Goal: Task Accomplishment & Management: Complete application form

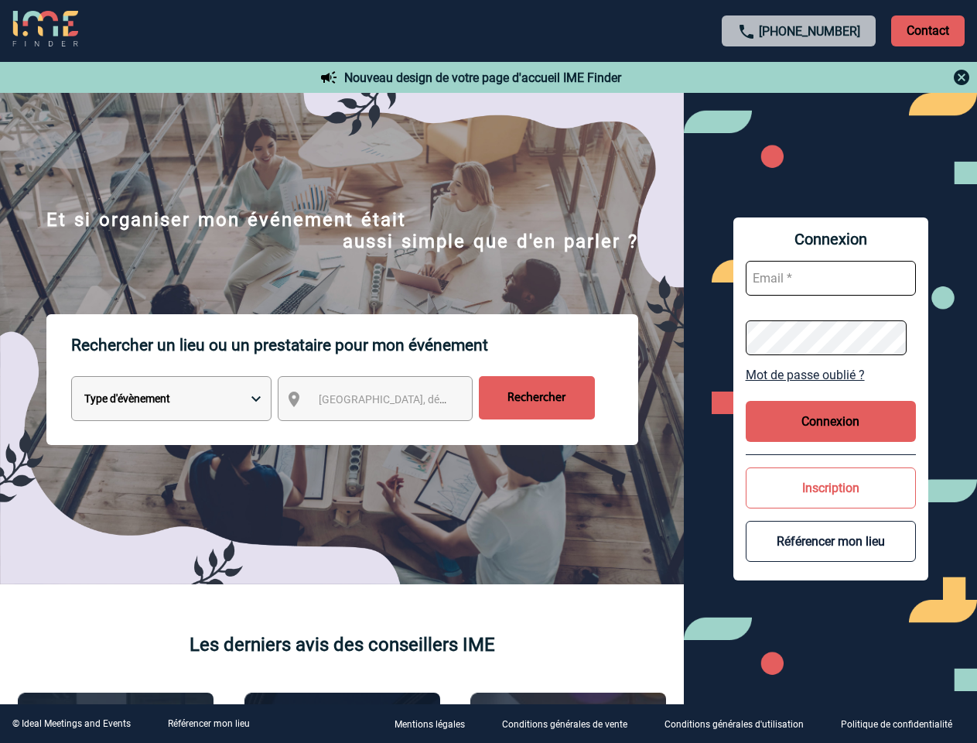
click at [488, 371] on p "Rechercher un lieu ou un prestataire pour mon événement" at bounding box center [354, 345] width 567 height 62
click at [928, 30] on p "Contact" at bounding box center [929, 30] width 74 height 31
click at [799, 77] on div at bounding box center [800, 77] width 344 height 19
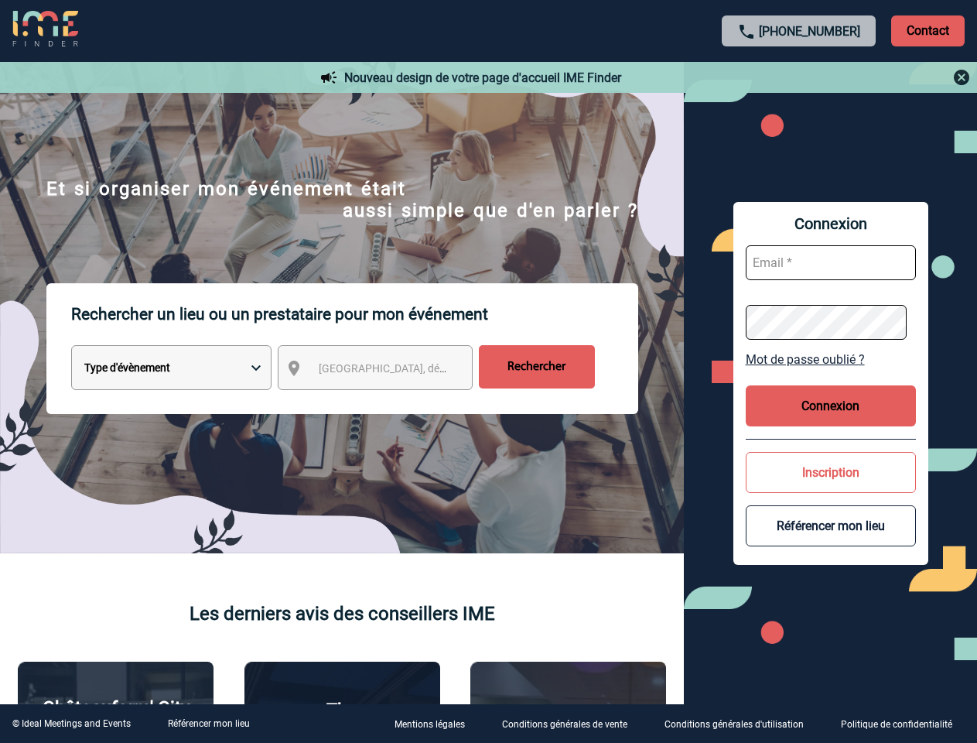
click at [389, 402] on div at bounding box center [406, 309] width 812 height 618
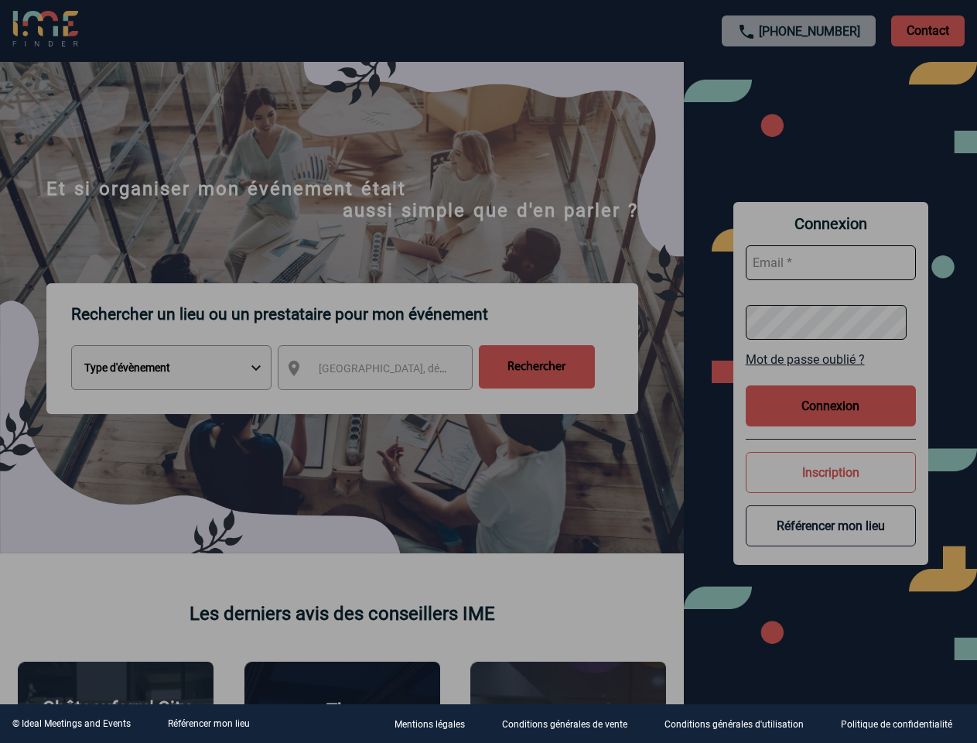
click at [831, 375] on div at bounding box center [488, 371] width 977 height 743
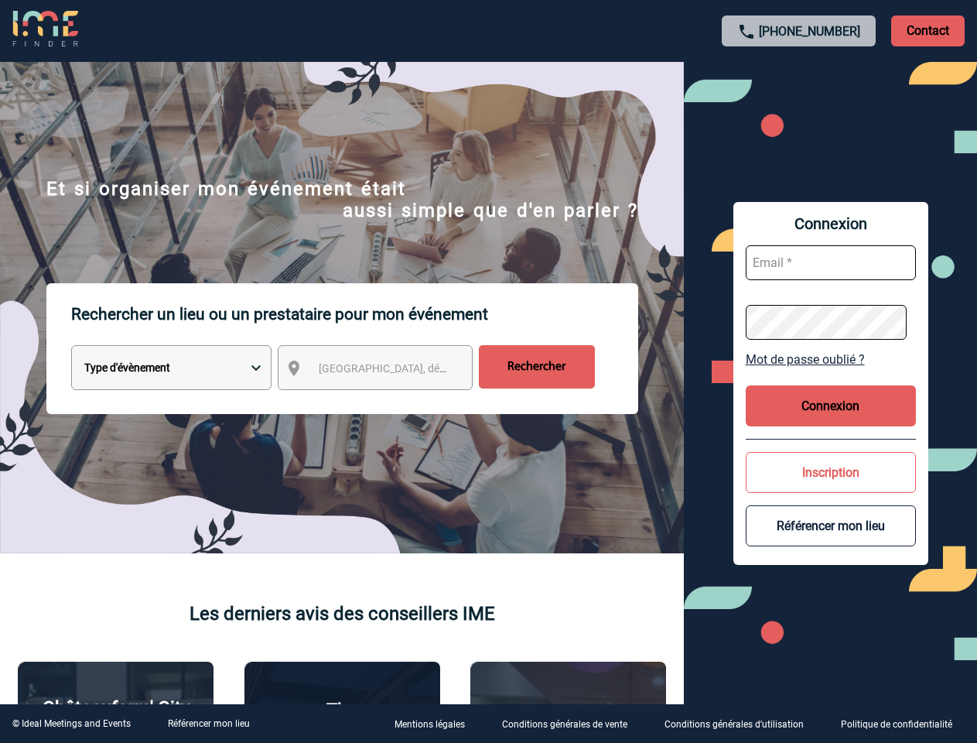
click at [831, 421] on button "Connexion" at bounding box center [831, 405] width 170 height 41
click at [831, 488] on button "Inscription" at bounding box center [831, 472] width 170 height 41
click at [823, 541] on div at bounding box center [411, 313] width 823 height 626
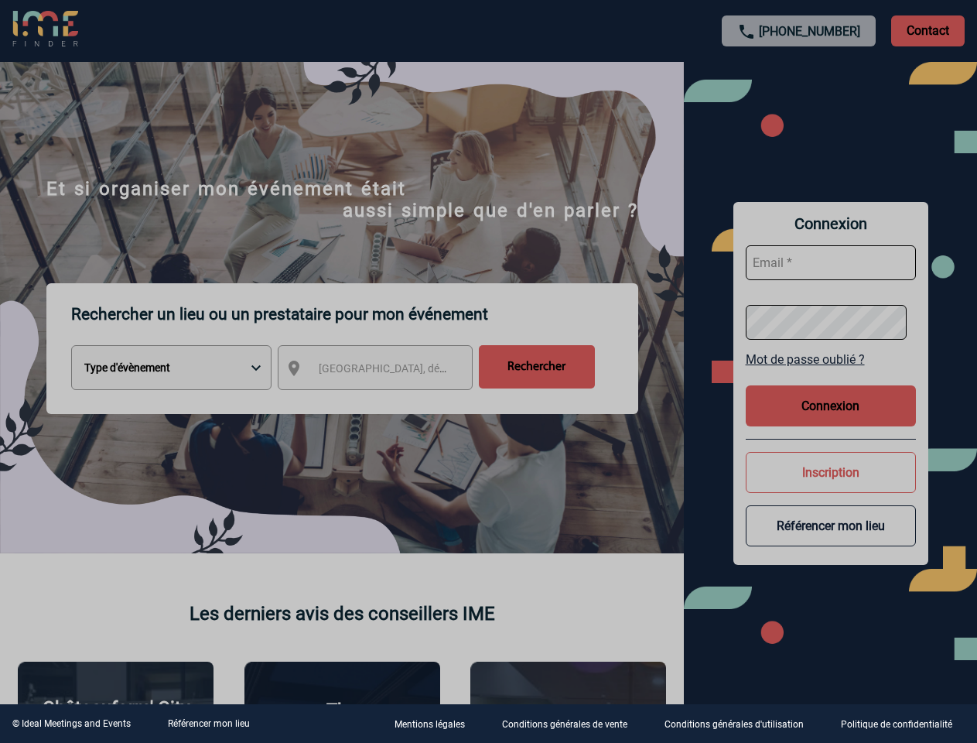
click at [208, 724] on link "Référencer mon lieu" at bounding box center [209, 723] width 82 height 11
